Goal: Navigation & Orientation: Find specific page/section

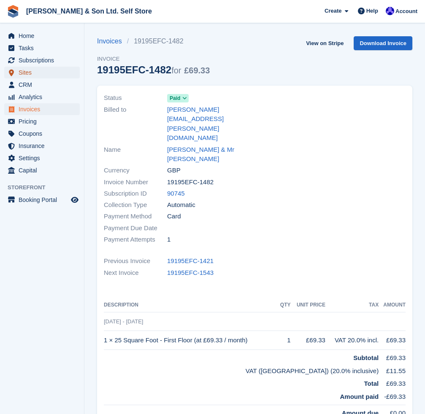
click at [28, 71] on span "Sites" at bounding box center [44, 73] width 51 height 12
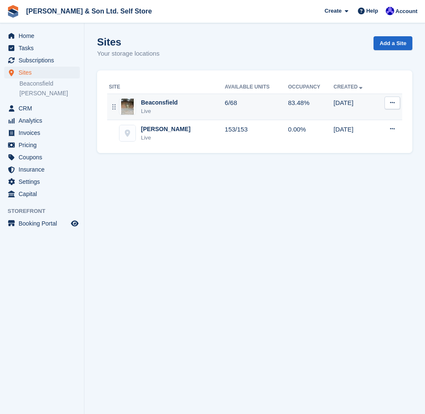
click at [169, 106] on div "Beaconsfield" at bounding box center [159, 102] width 37 height 9
